Goal: Task Accomplishment & Management: Manage account settings

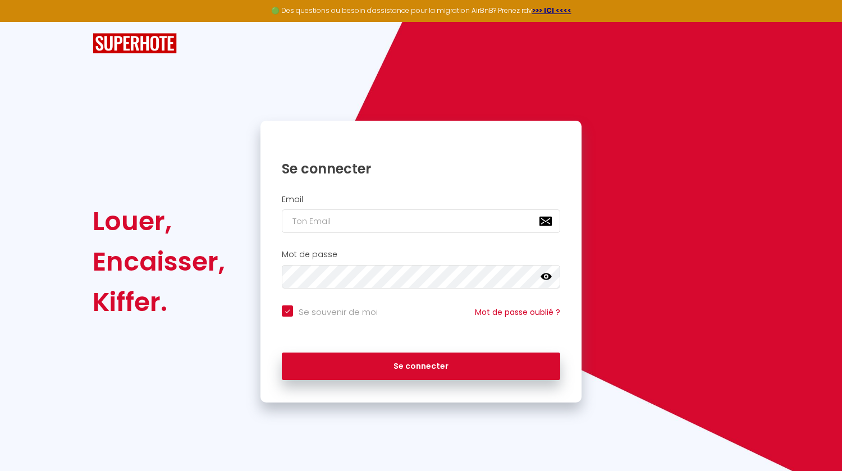
type input "[EMAIL_ADDRESS][DOMAIN_NAME]"
click at [282, 352] on button "Se connecter" at bounding box center [421, 366] width 278 height 28
checkbox input "true"
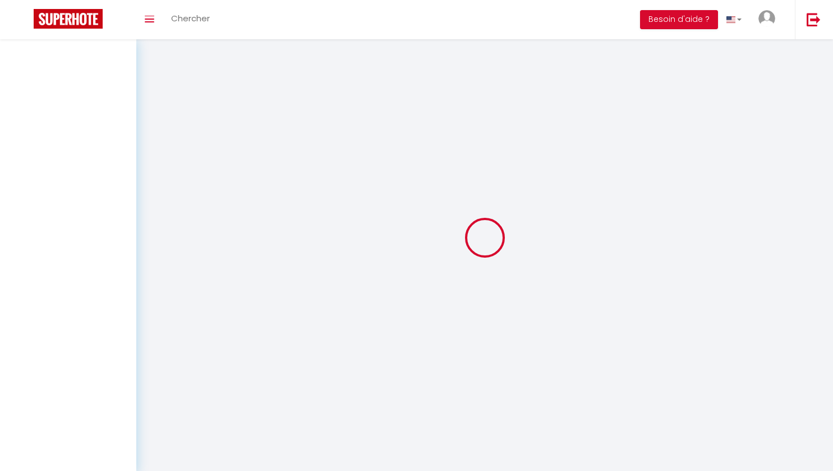
select select
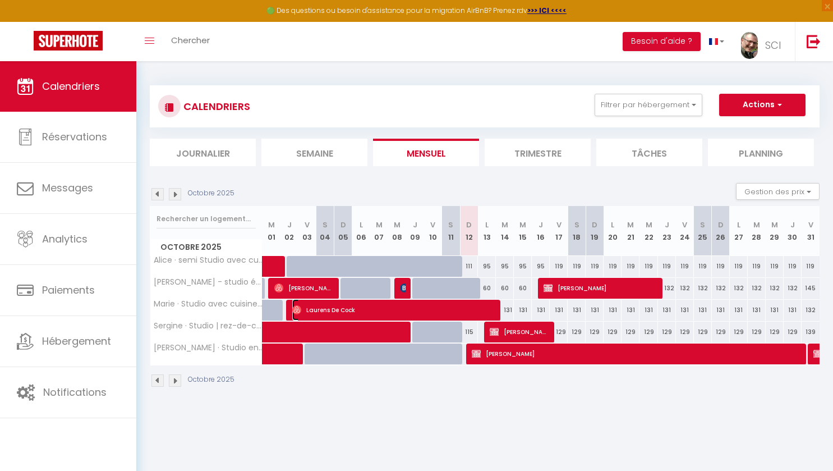
click at [439, 306] on span "Laurens De Cock" at bounding box center [394, 309] width 204 height 21
select select "OK"
select select "0"
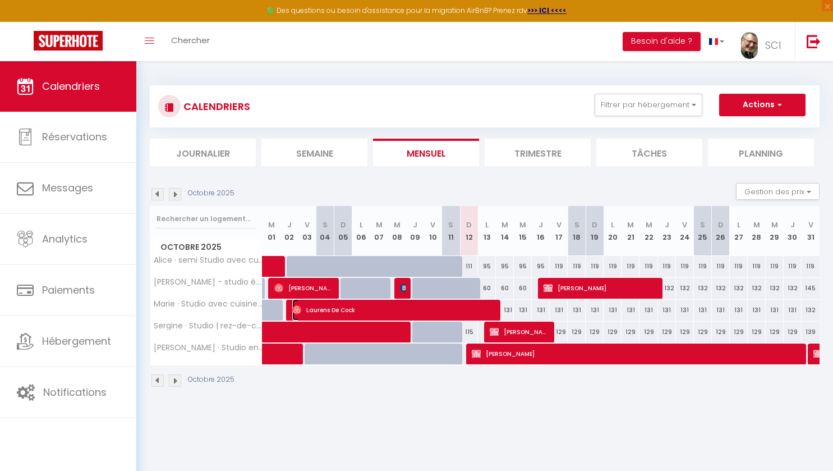
select select "1"
select select
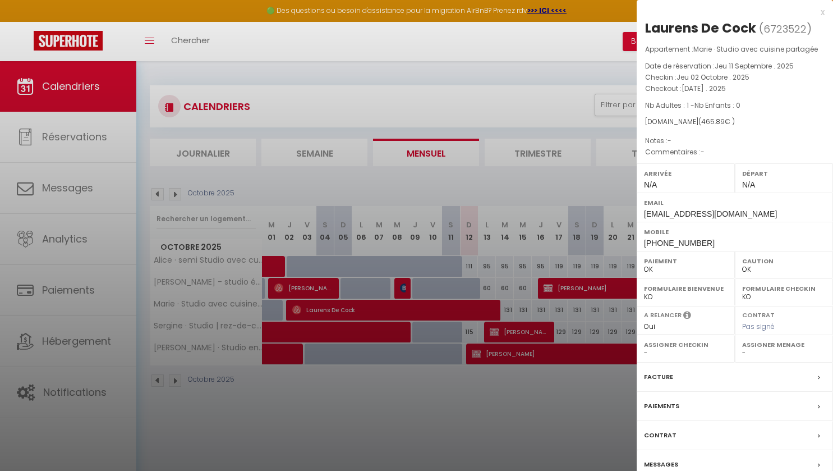
click at [685, 416] on div "Paiements" at bounding box center [735, 406] width 196 height 29
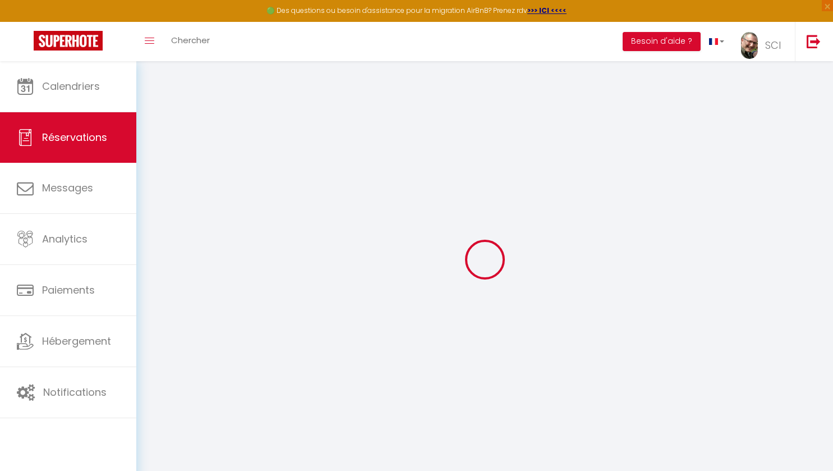
select select
checkbox input "false"
select select
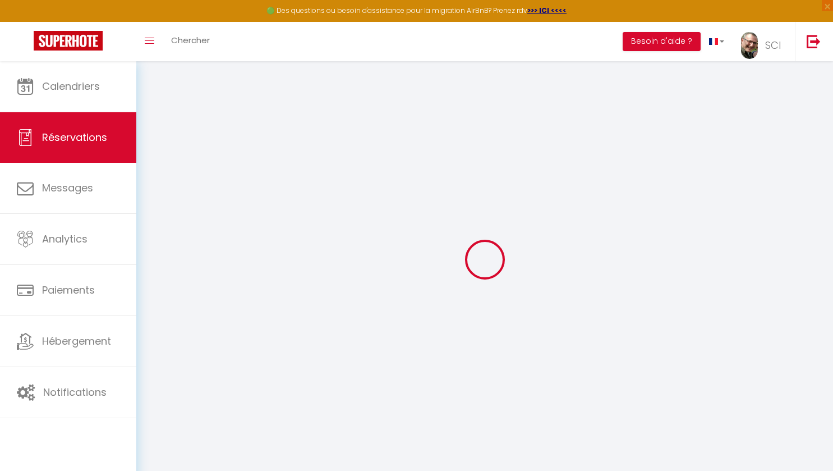
select select
checkbox input "false"
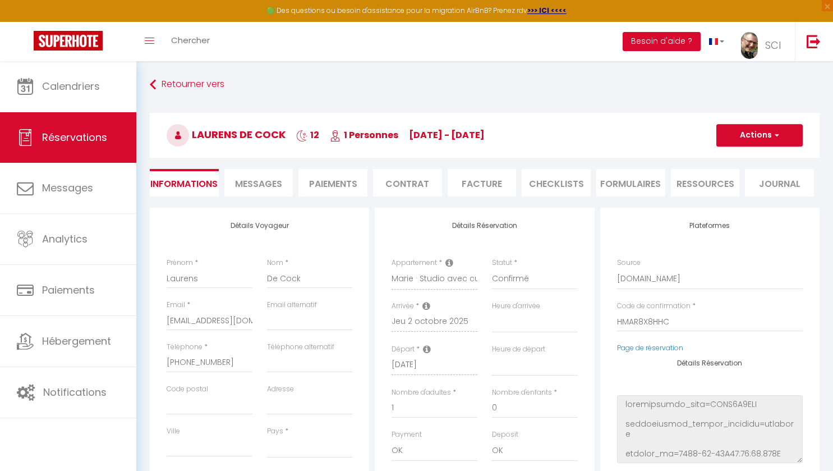
select select
type input "24.29"
select select
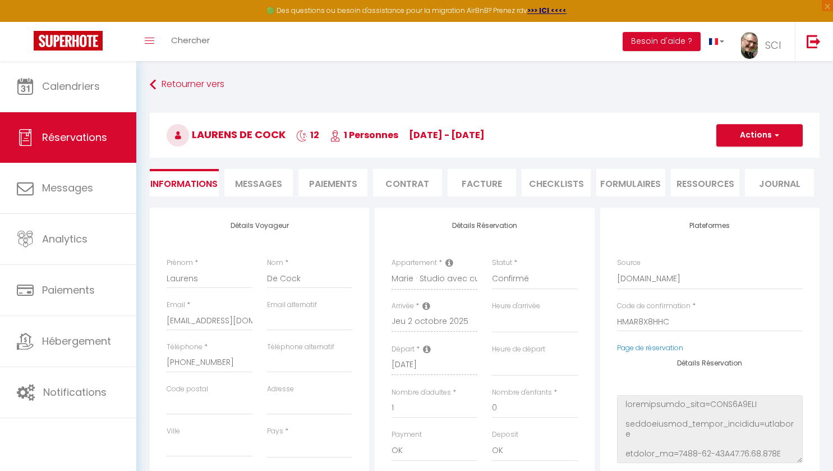
select select
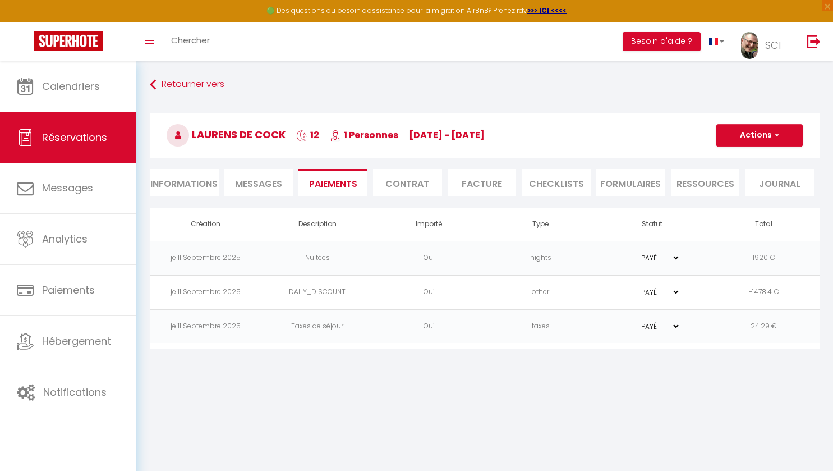
click at [197, 183] on li "Informations" at bounding box center [184, 183] width 69 height 28
select select
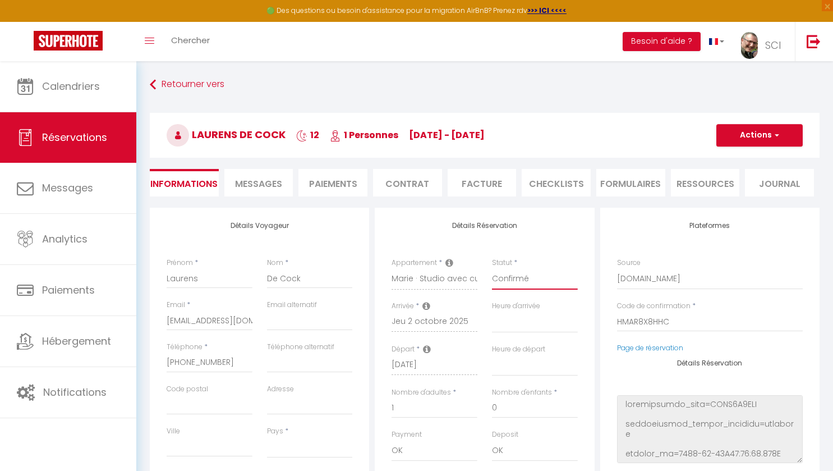
click at [541, 276] on select "Confirmé Non Confirmé [PERSON_NAME] par le voyageur No Show Request" at bounding box center [535, 278] width 86 height 21
select select "3"
click at [492, 268] on select "Confirmé Non Confirmé [PERSON_NAME] par le voyageur No Show Request" at bounding box center [535, 278] width 86 height 21
select select
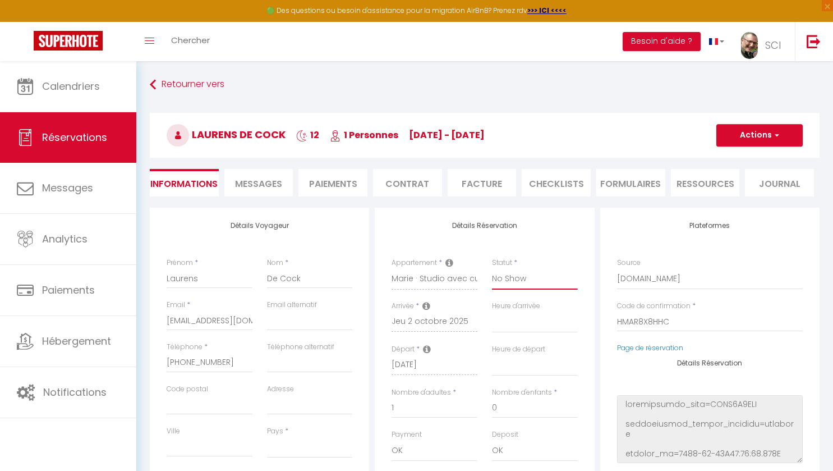
select select
checkbox input "false"
click at [739, 135] on button "Actions" at bounding box center [760, 135] width 86 height 22
click at [737, 158] on link "Enregistrer" at bounding box center [748, 160] width 89 height 15
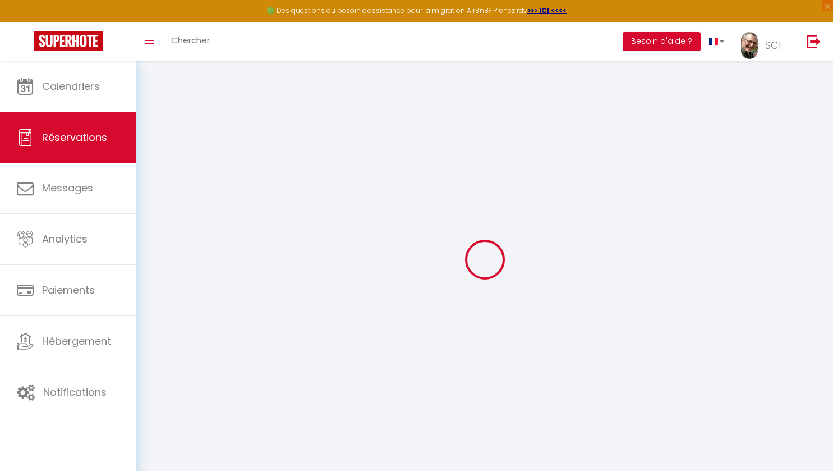
select select "not_cancelled"
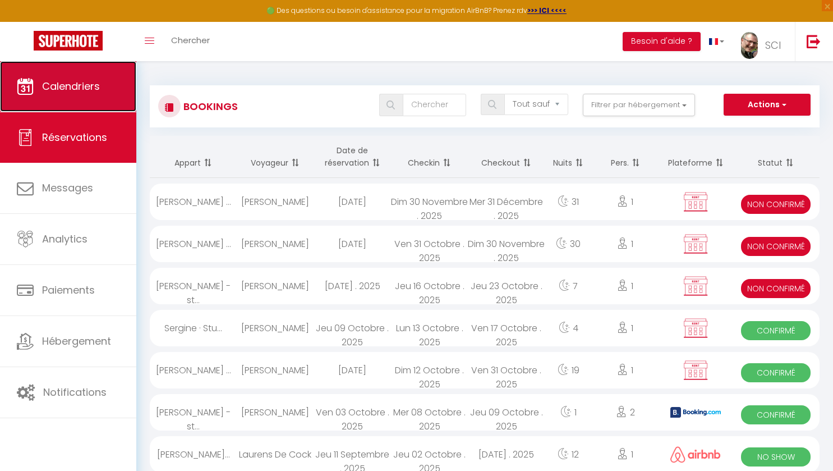
click at [78, 74] on link "Calendriers" at bounding box center [68, 86] width 136 height 51
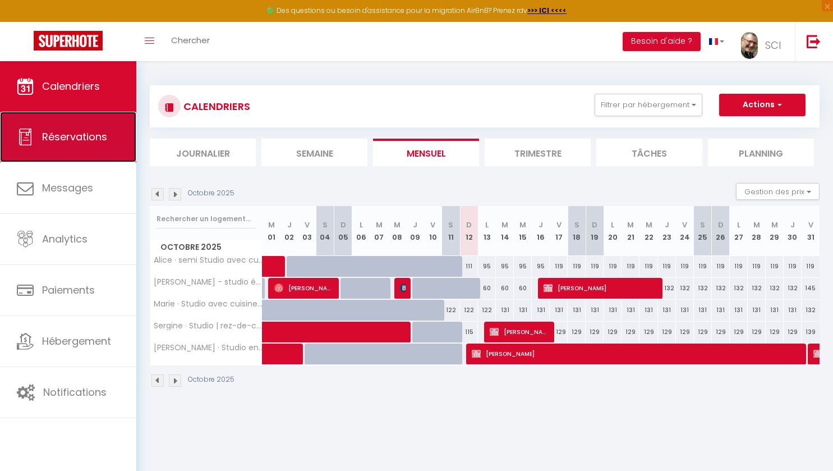
click at [84, 154] on link "Réservations" at bounding box center [68, 137] width 136 height 51
select select "not_cancelled"
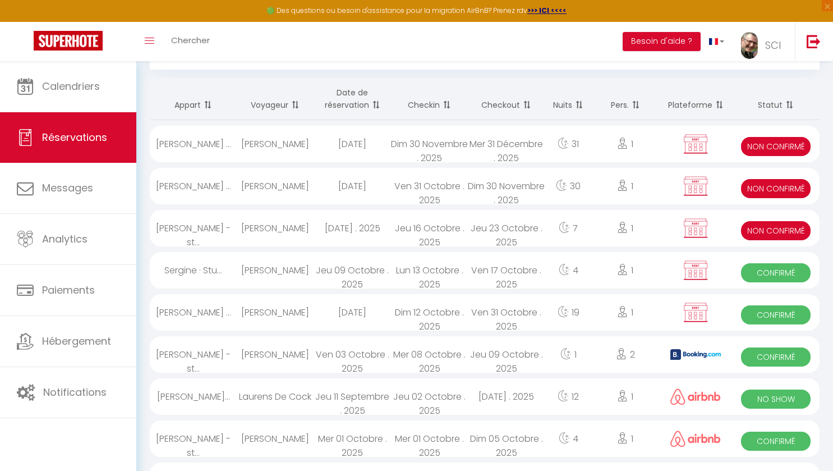
scroll to position [59, 0]
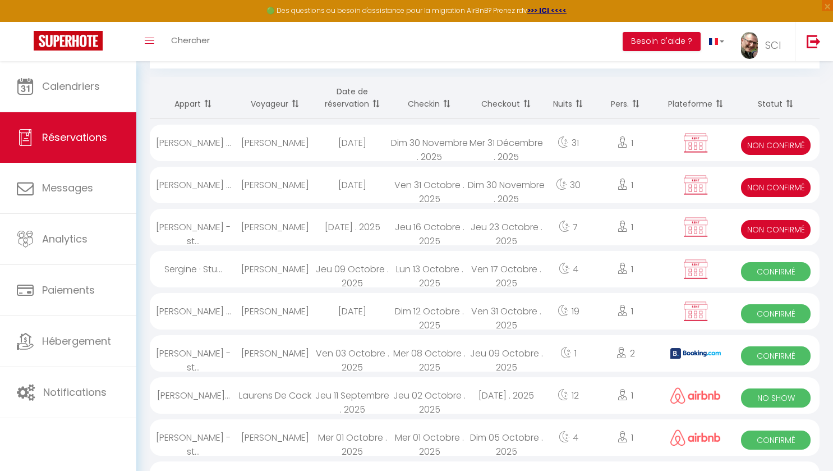
click at [390, 395] on div "Jeu 11 Septembre . 2025" at bounding box center [352, 395] width 77 height 36
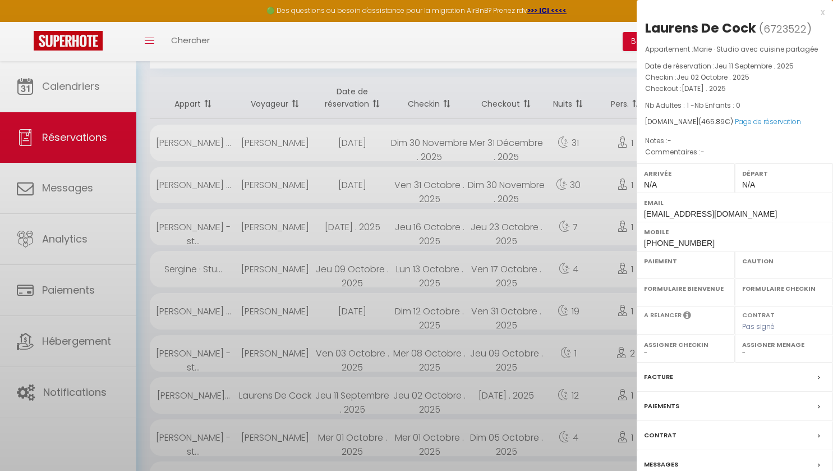
select select "OK"
select select "0"
select select "1"
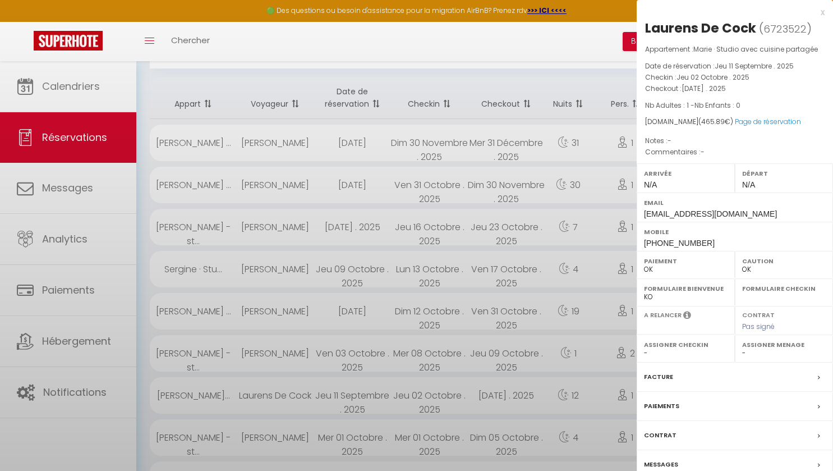
select select
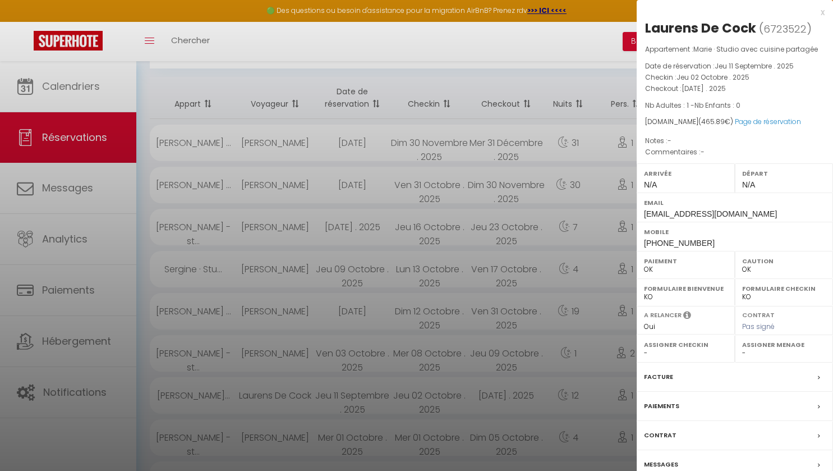
click at [691, 377] on div "Facture" at bounding box center [735, 377] width 196 height 29
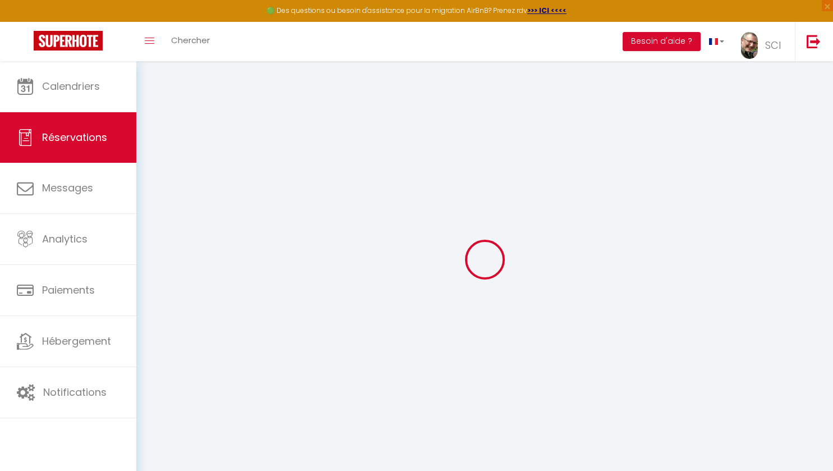
select select "other"
select select "taxes"
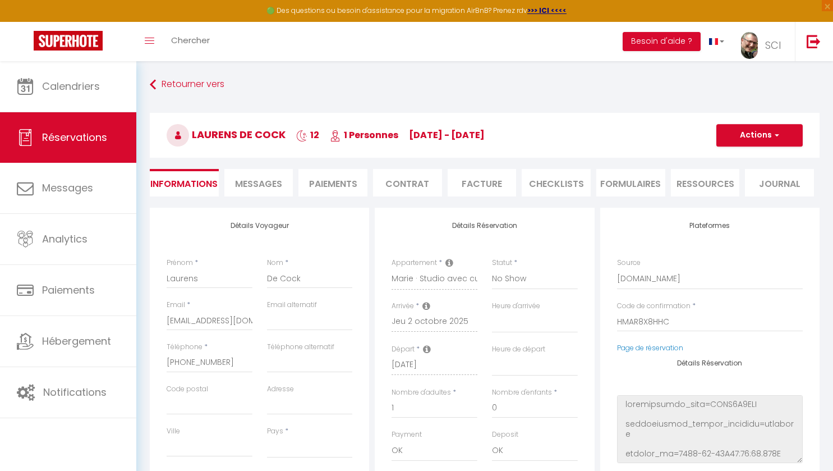
select select
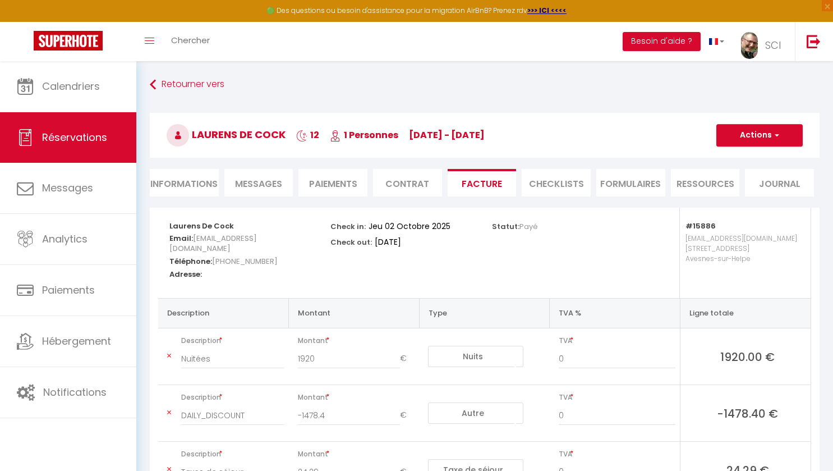
click at [199, 183] on li "Informations" at bounding box center [184, 183] width 69 height 28
select select
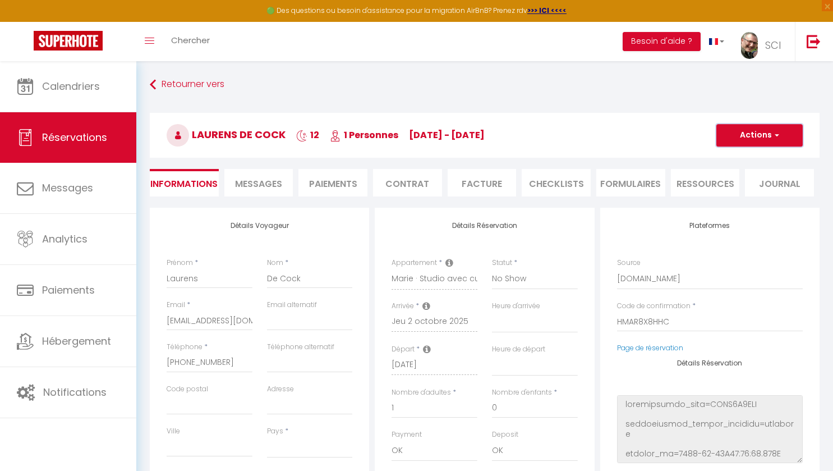
click at [754, 136] on button "Actions" at bounding box center [760, 135] width 86 height 22
click at [542, 282] on select "Confirmé Non Confirmé [PERSON_NAME] par le voyageur No Show Request" at bounding box center [535, 278] width 86 height 21
click at [550, 251] on div "Détails Réservation Appartement * Alice · semi Studio avec cuisine partagée [PE…" at bounding box center [484, 411] width 219 height 407
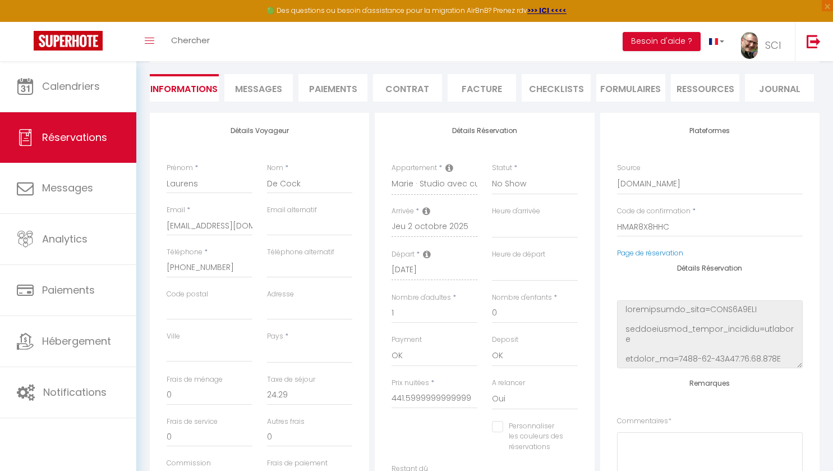
scroll to position [99, 0]
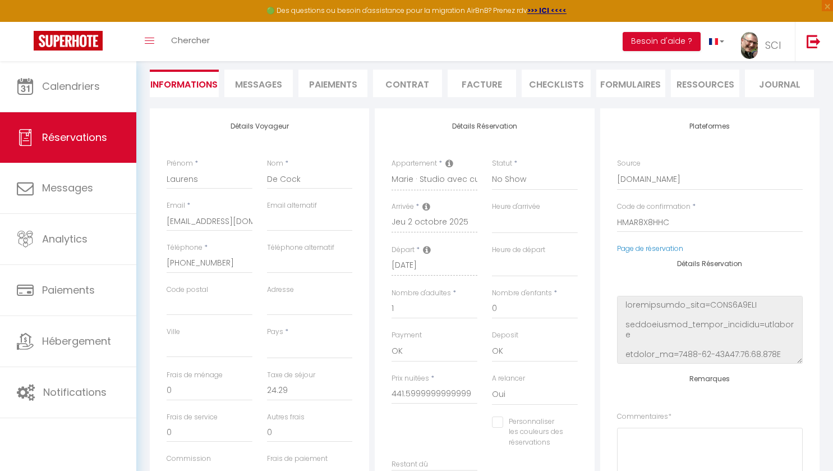
click at [428, 249] on icon at bounding box center [427, 249] width 8 height 9
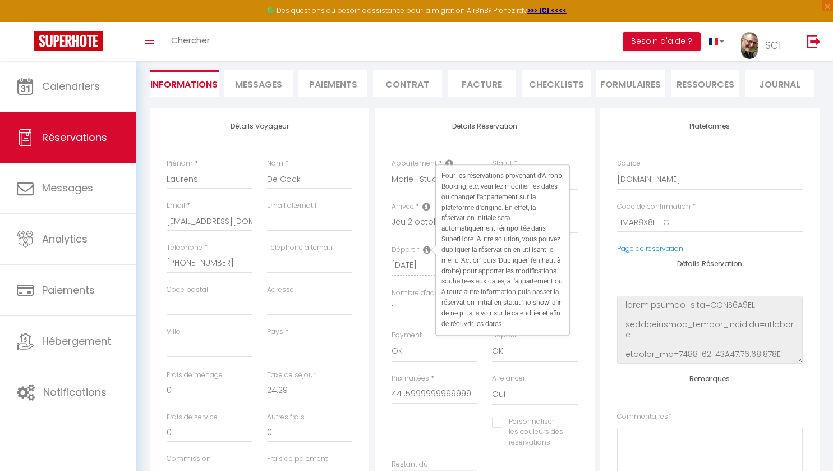
click at [423, 145] on div "Détails Réservation Appartement * Alice · semi Studio avec cuisine partagée [PE…" at bounding box center [484, 311] width 219 height 407
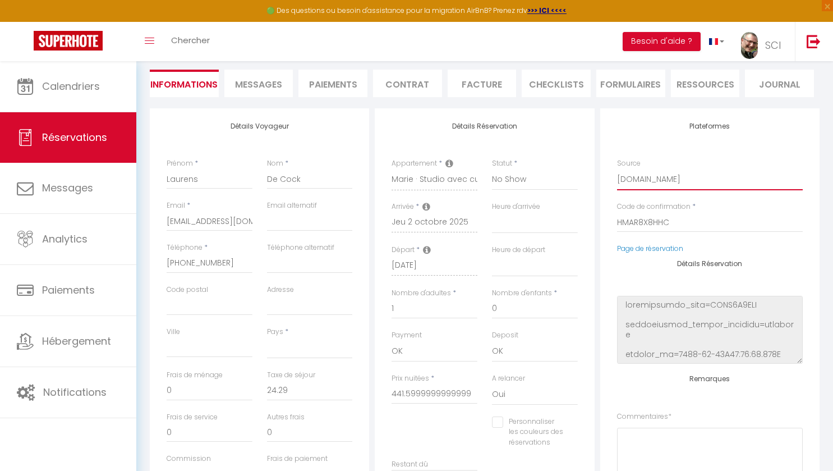
click at [678, 181] on select "Direct [DOMAIN_NAME] [DOMAIN_NAME] Chalet montagne Expedia Gite de [GEOGRAPHIC_…" at bounding box center [710, 179] width 186 height 21
click at [660, 156] on div "Plateformes Source Direct [DOMAIN_NAME] [DOMAIN_NAME] Chalet montagne Expedia G…" at bounding box center [710, 182] width 186 height 121
